Goal: Task Accomplishment & Management: Manage account settings

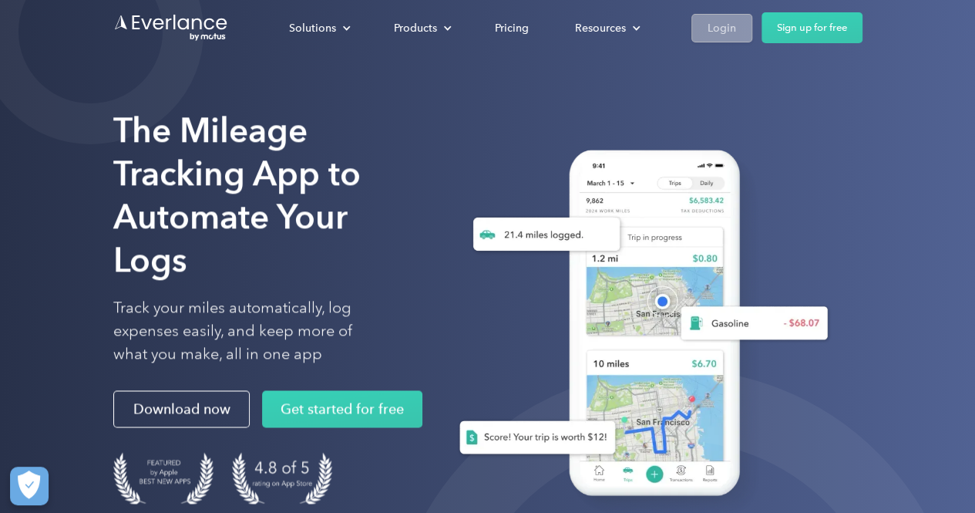
click at [715, 34] on div "Login" at bounding box center [722, 28] width 29 height 19
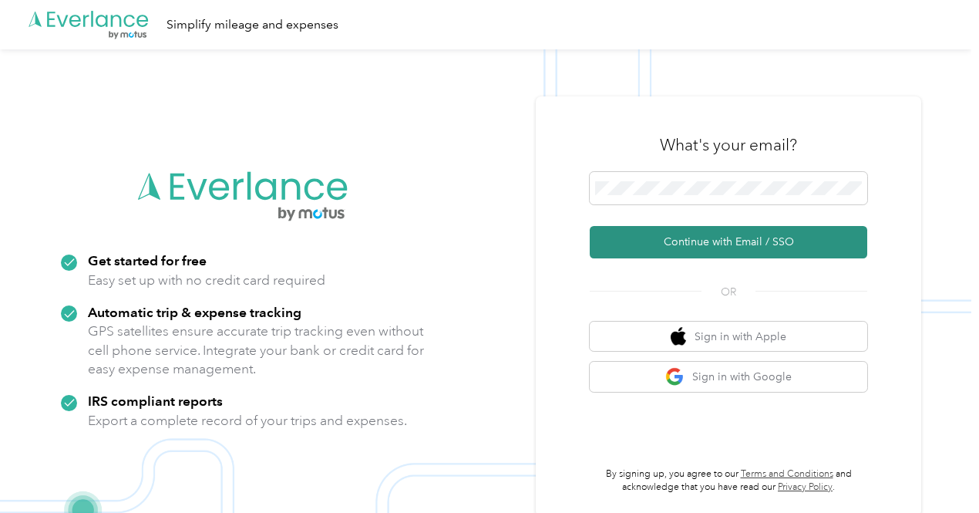
click at [703, 241] on button "Continue with Email / SSO" at bounding box center [729, 242] width 278 height 32
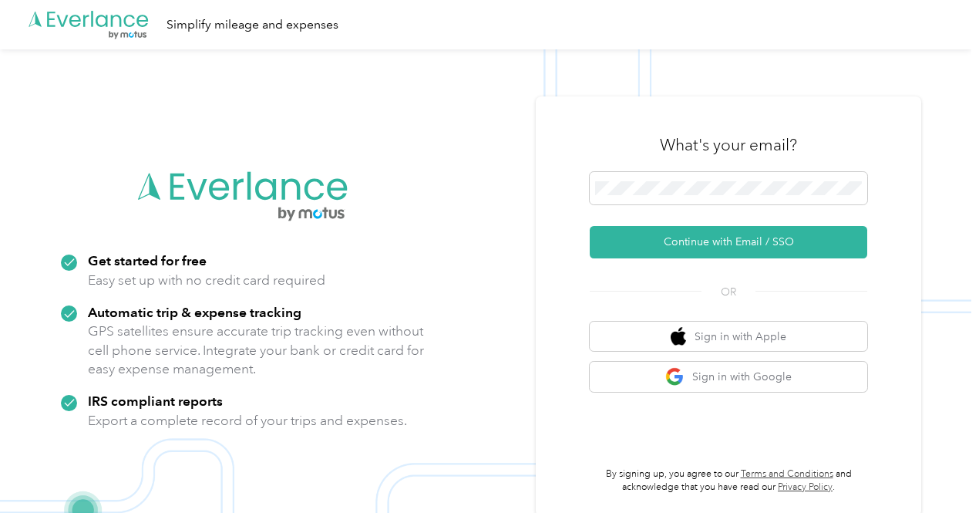
scroll to position [49, 0]
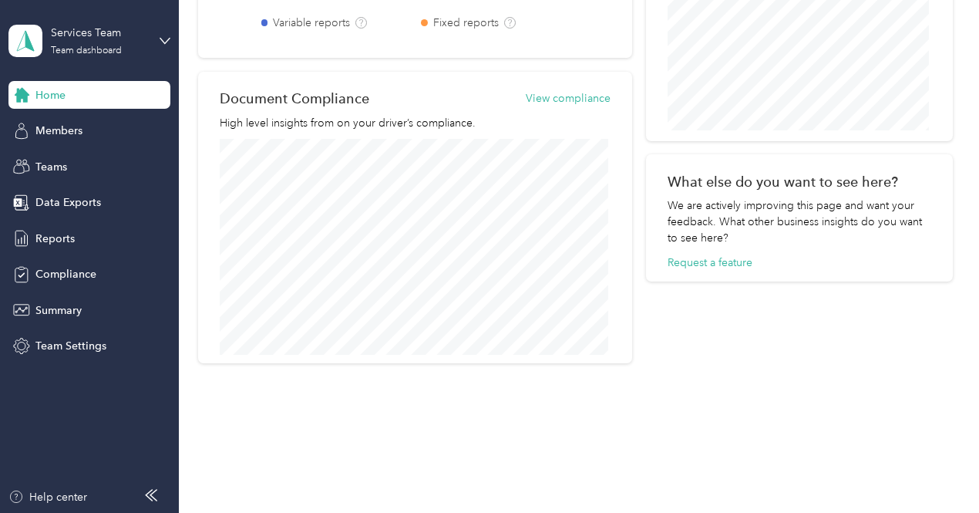
scroll to position [702, 0]
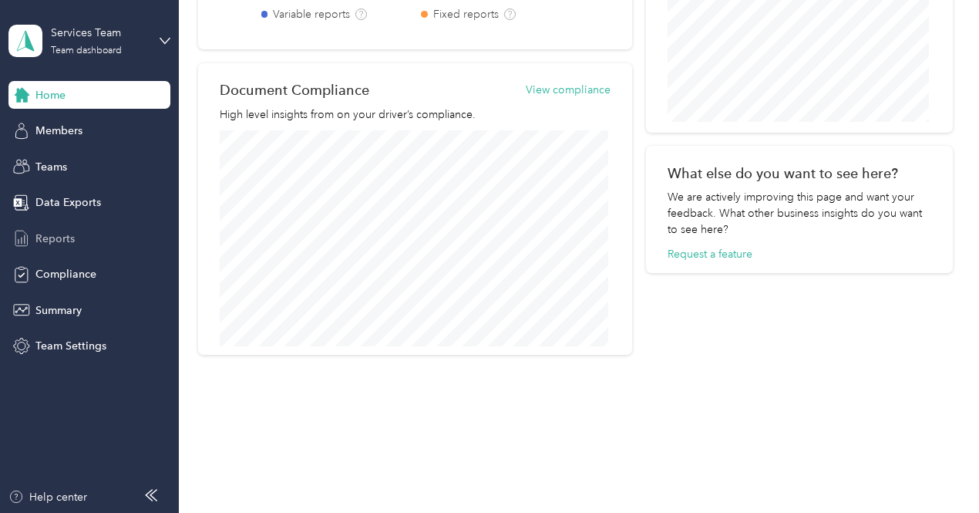
click at [40, 231] on span "Reports" at bounding box center [54, 239] width 39 height 16
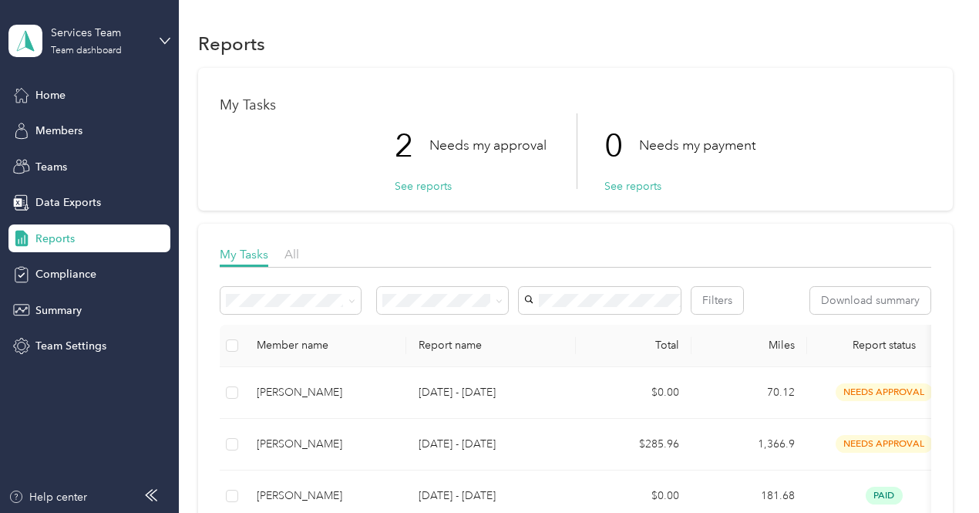
scroll to position [154, 0]
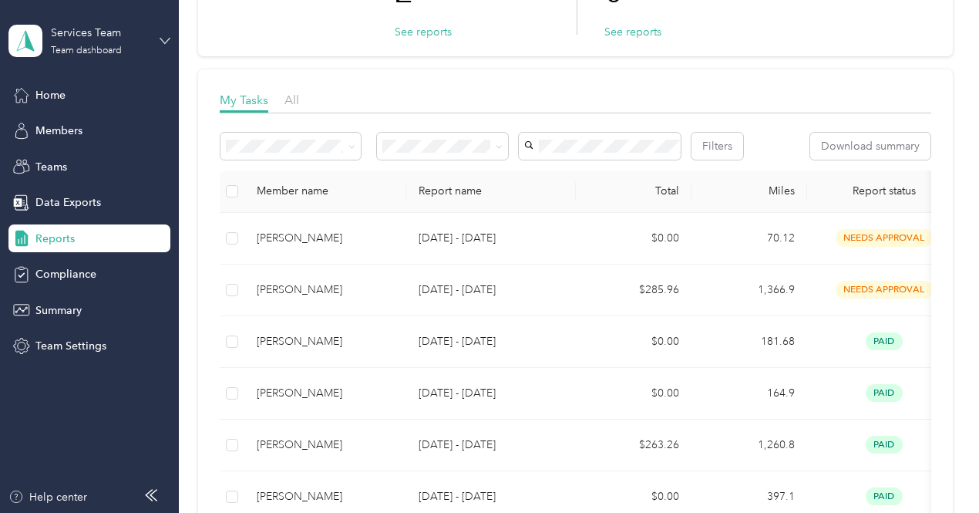
click at [166, 39] on icon at bounding box center [165, 40] width 11 height 11
click at [107, 164] on div "Personal dashboard" at bounding box center [70, 161] width 97 height 16
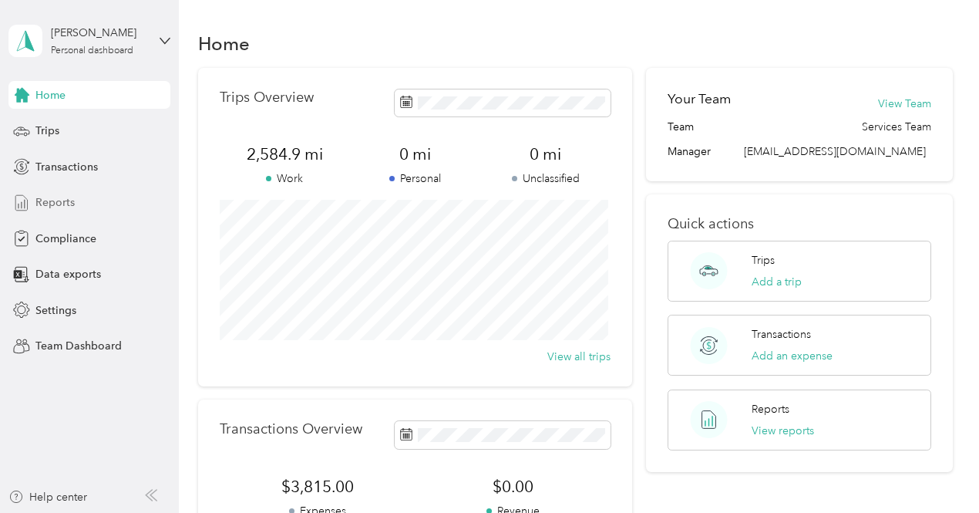
click at [42, 197] on span "Reports" at bounding box center [54, 202] width 39 height 16
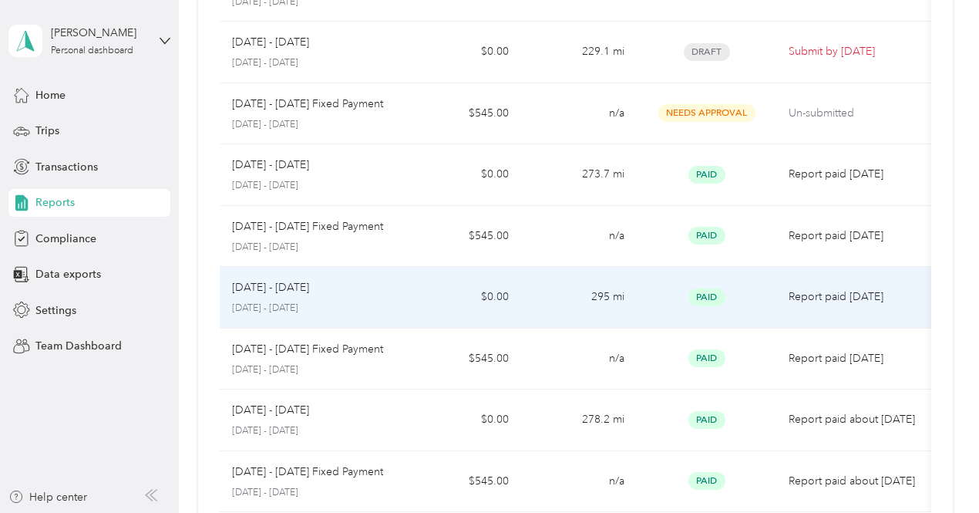
scroll to position [187, 0]
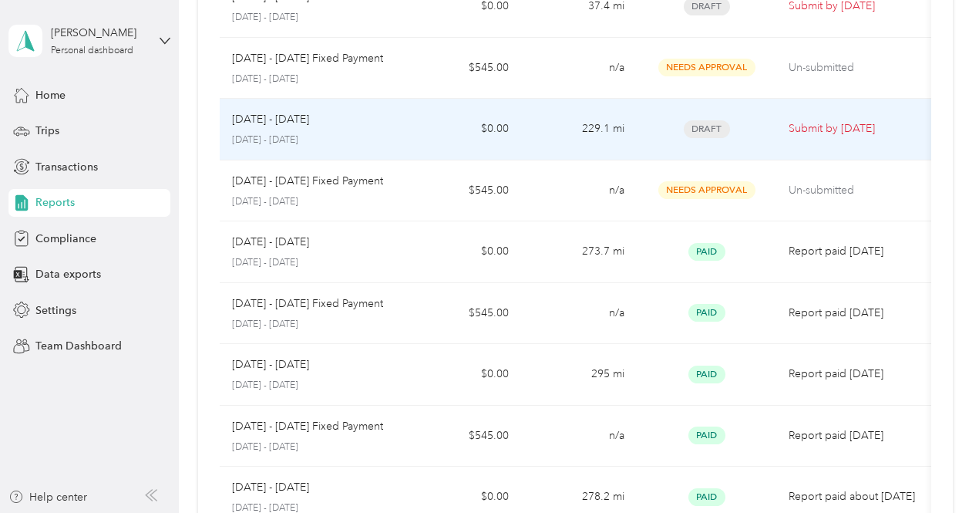
click at [345, 129] on div "Sep 1 - 30, 2025 September 1 - 30, 2025" at bounding box center [312, 129] width 161 height 36
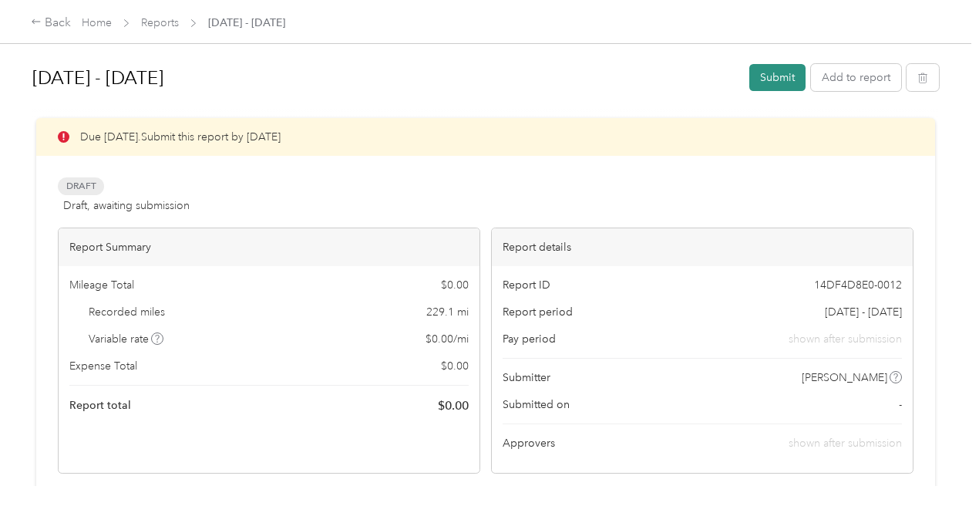
click at [769, 76] on button "Submit" at bounding box center [777, 77] width 56 height 27
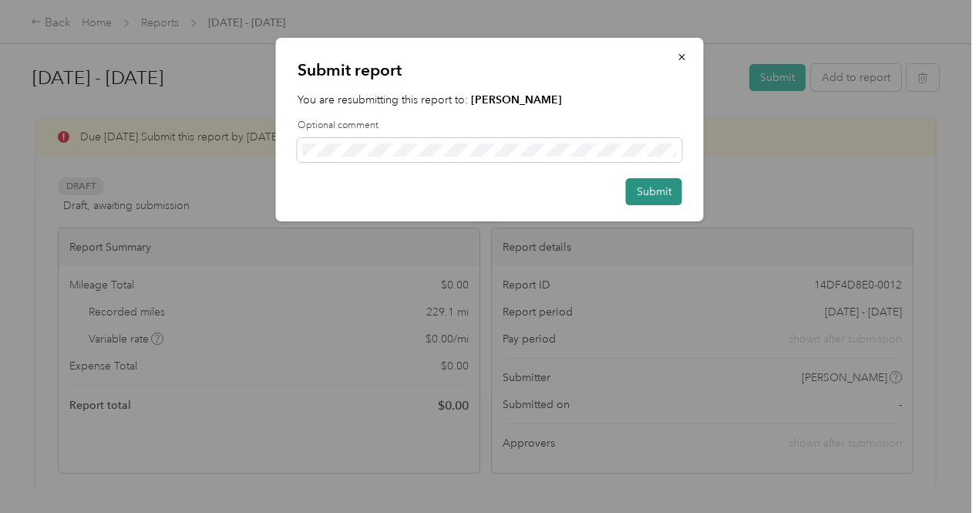
click at [643, 192] on button "Submit" at bounding box center [654, 191] width 56 height 27
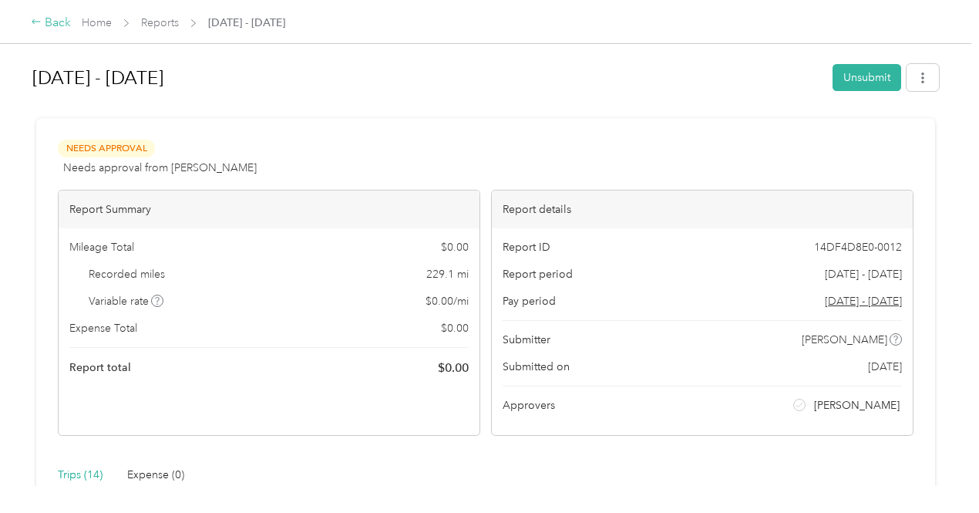
click at [50, 22] on div "Back" at bounding box center [51, 23] width 40 height 19
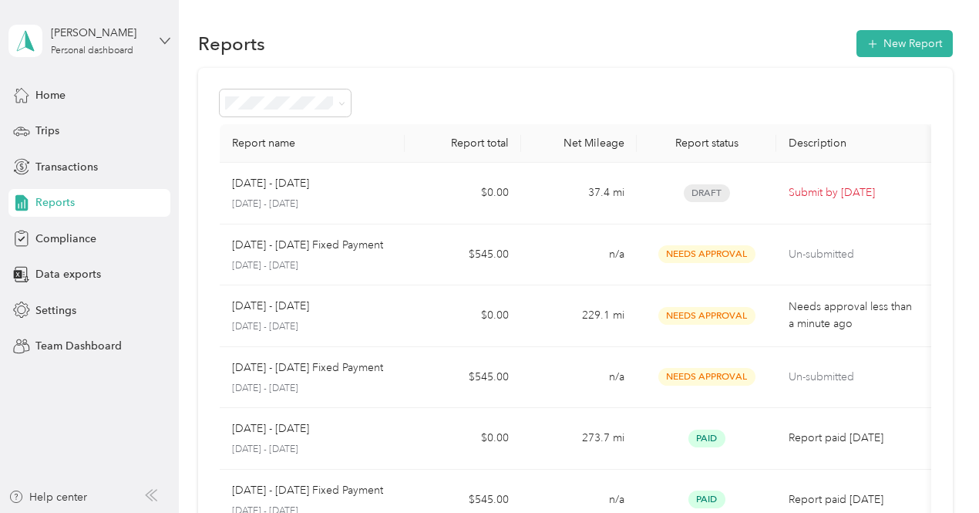
click at [167, 38] on icon at bounding box center [165, 40] width 11 height 11
click at [91, 122] on div "Team dashboard" at bounding box center [63, 127] width 83 height 16
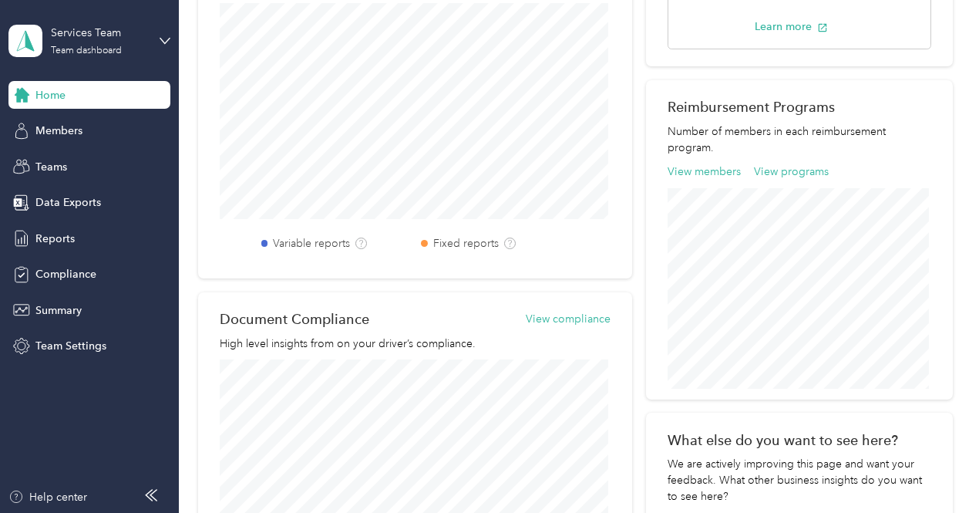
scroll to position [308, 0]
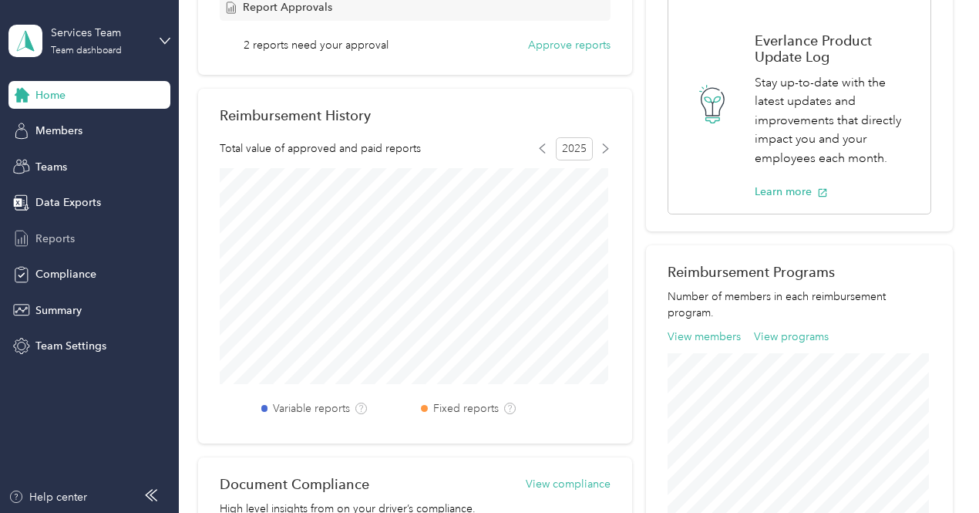
click at [67, 238] on span "Reports" at bounding box center [54, 239] width 39 height 16
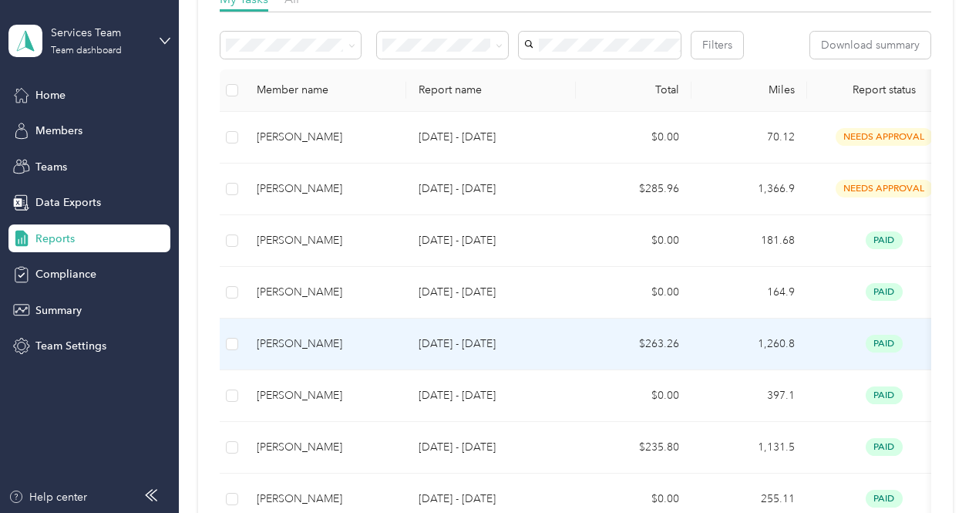
scroll to position [231, 0]
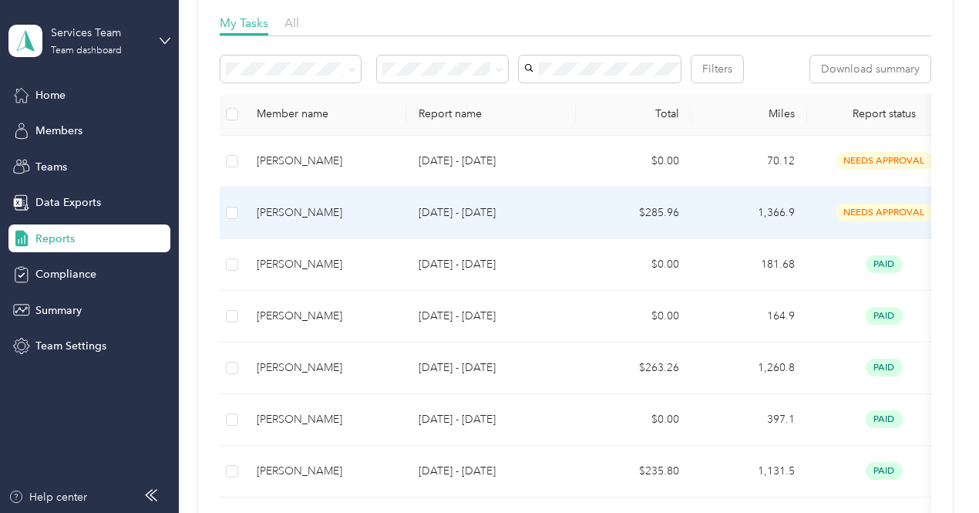
click at [321, 221] on div "Ronald L Frein" at bounding box center [325, 212] width 137 height 17
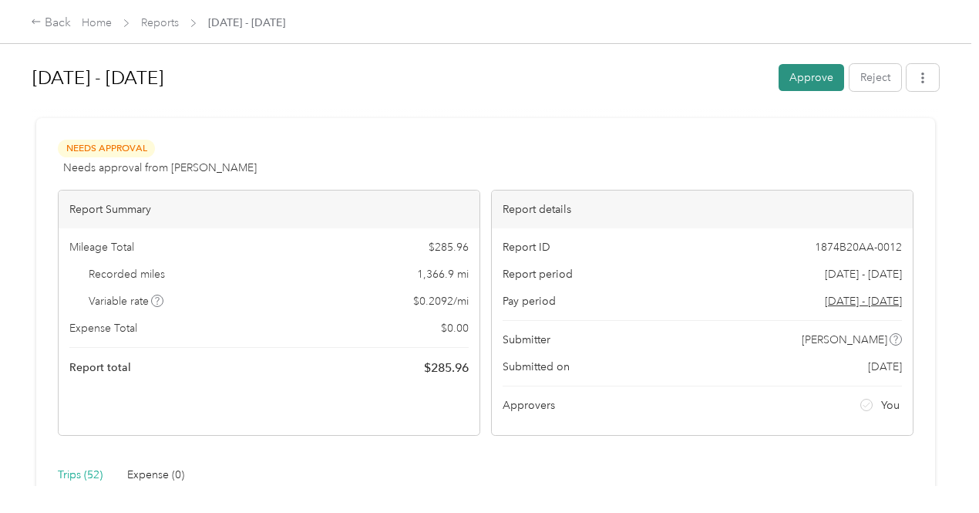
click at [811, 74] on button "Approve" at bounding box center [812, 77] width 66 height 27
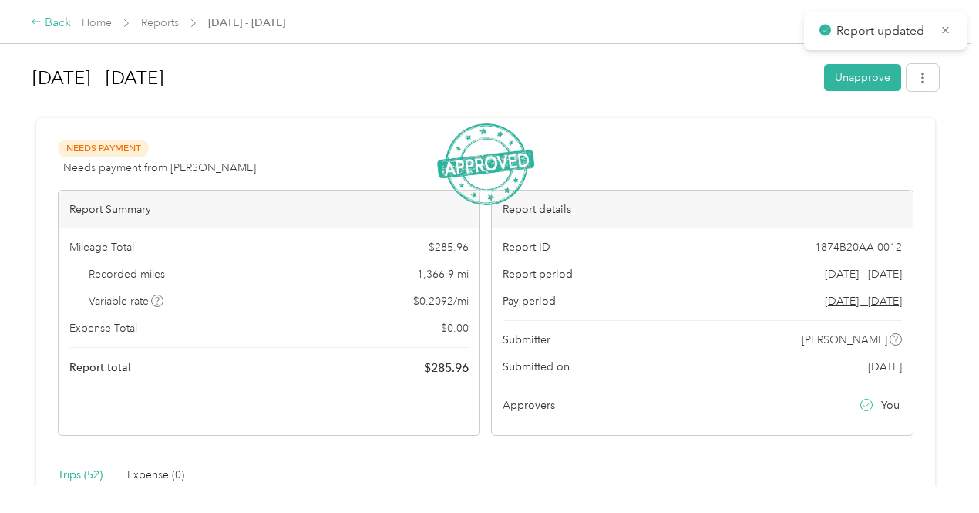
click at [61, 27] on div "Back" at bounding box center [51, 23] width 40 height 19
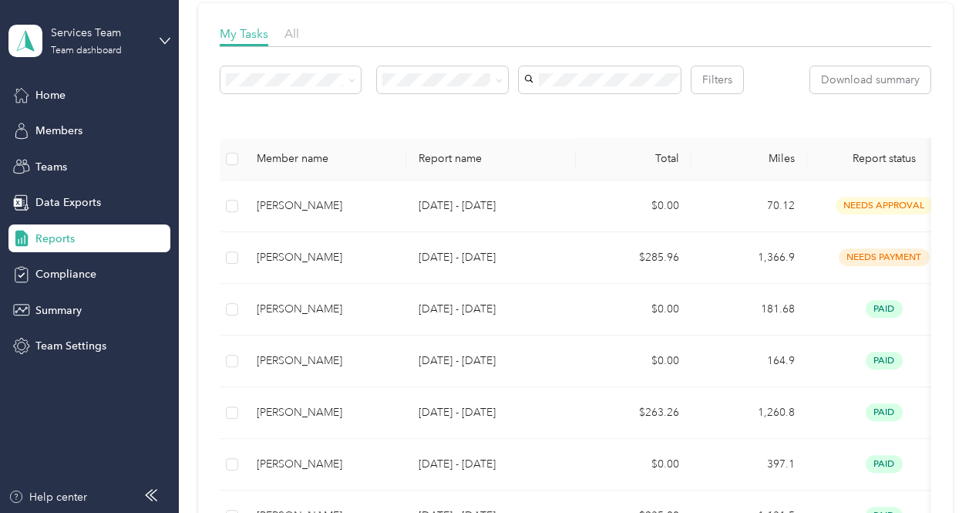
scroll to position [231, 0]
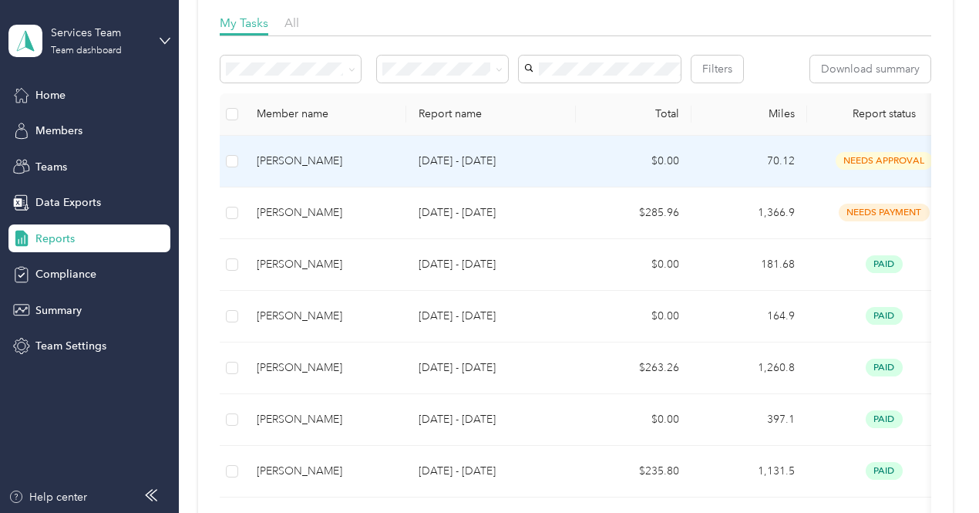
click at [315, 170] on div "Timothy S. Roskamp" at bounding box center [325, 161] width 137 height 17
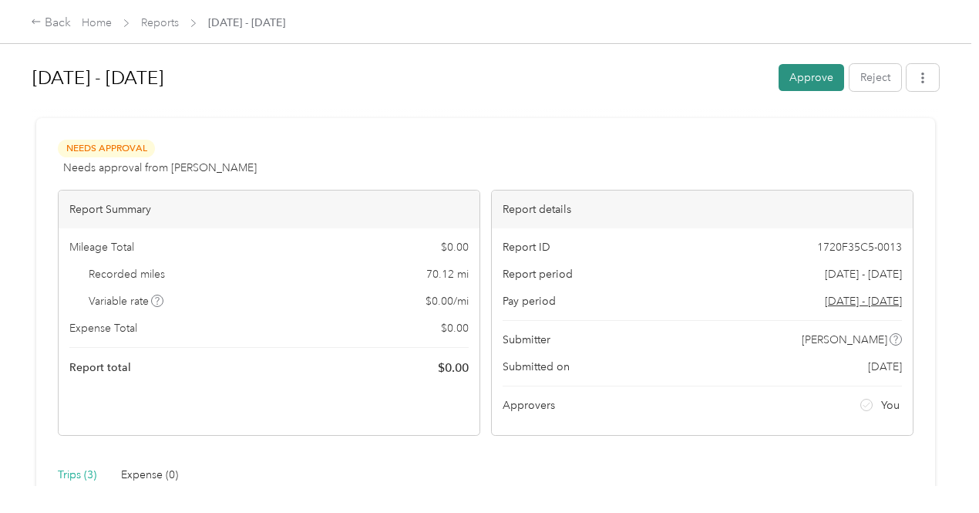
click at [793, 78] on button "Approve" at bounding box center [812, 77] width 66 height 27
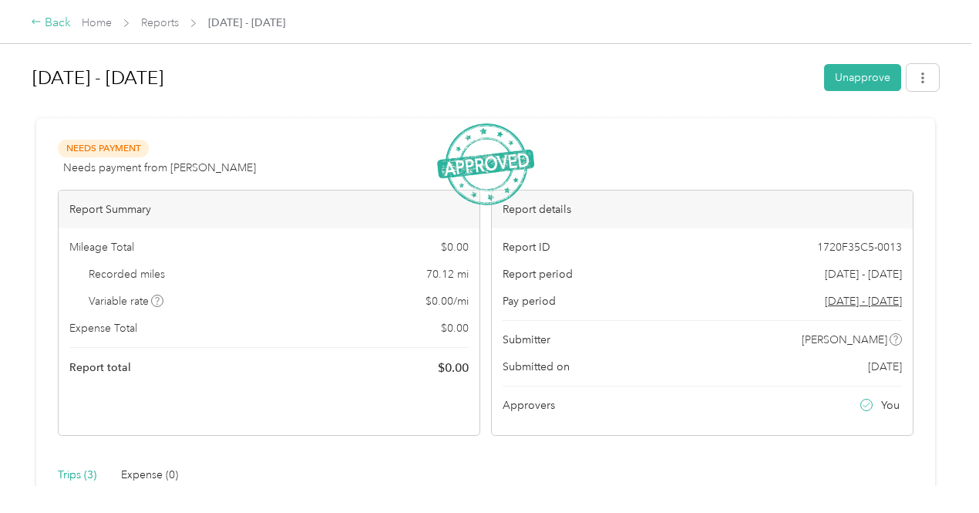
click at [54, 28] on div "Back" at bounding box center [51, 23] width 40 height 19
